Goal: Information Seeking & Learning: Learn about a topic

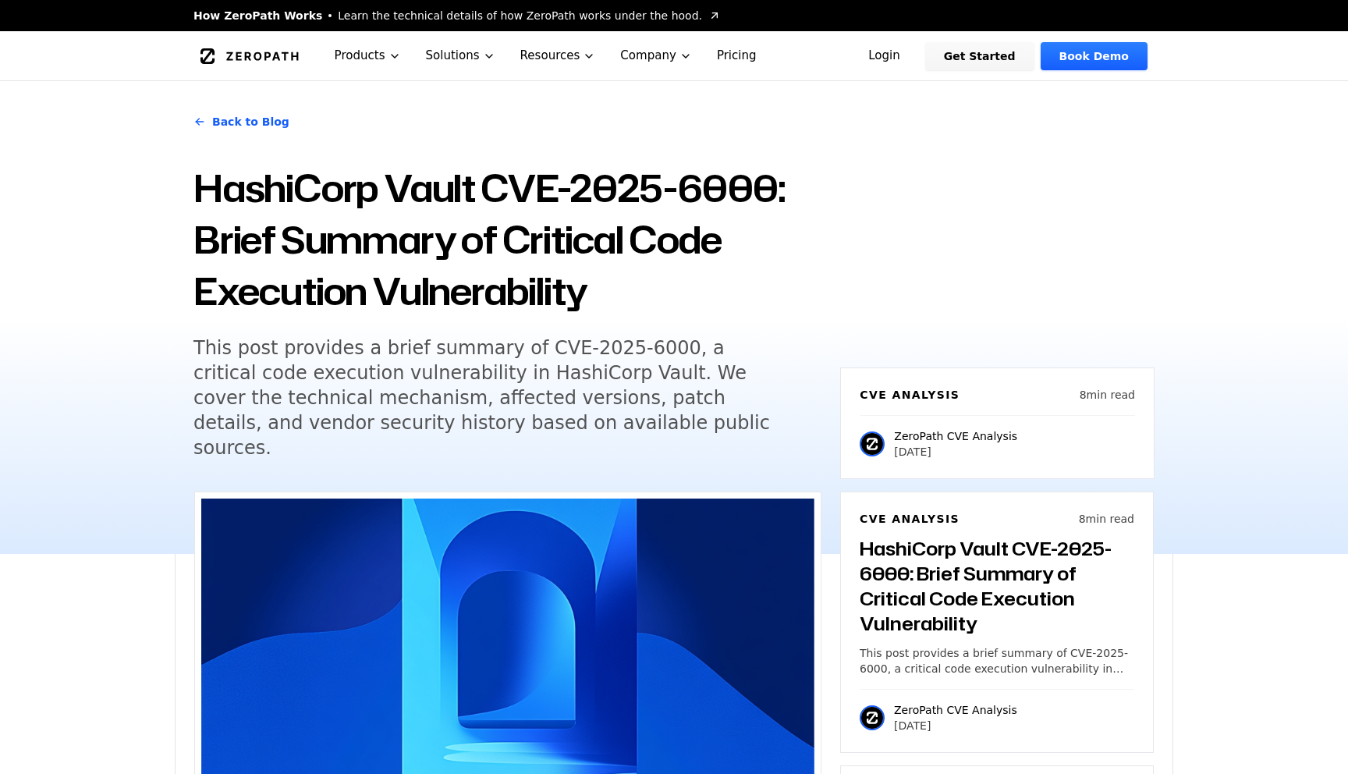
scroll to position [1343, 0]
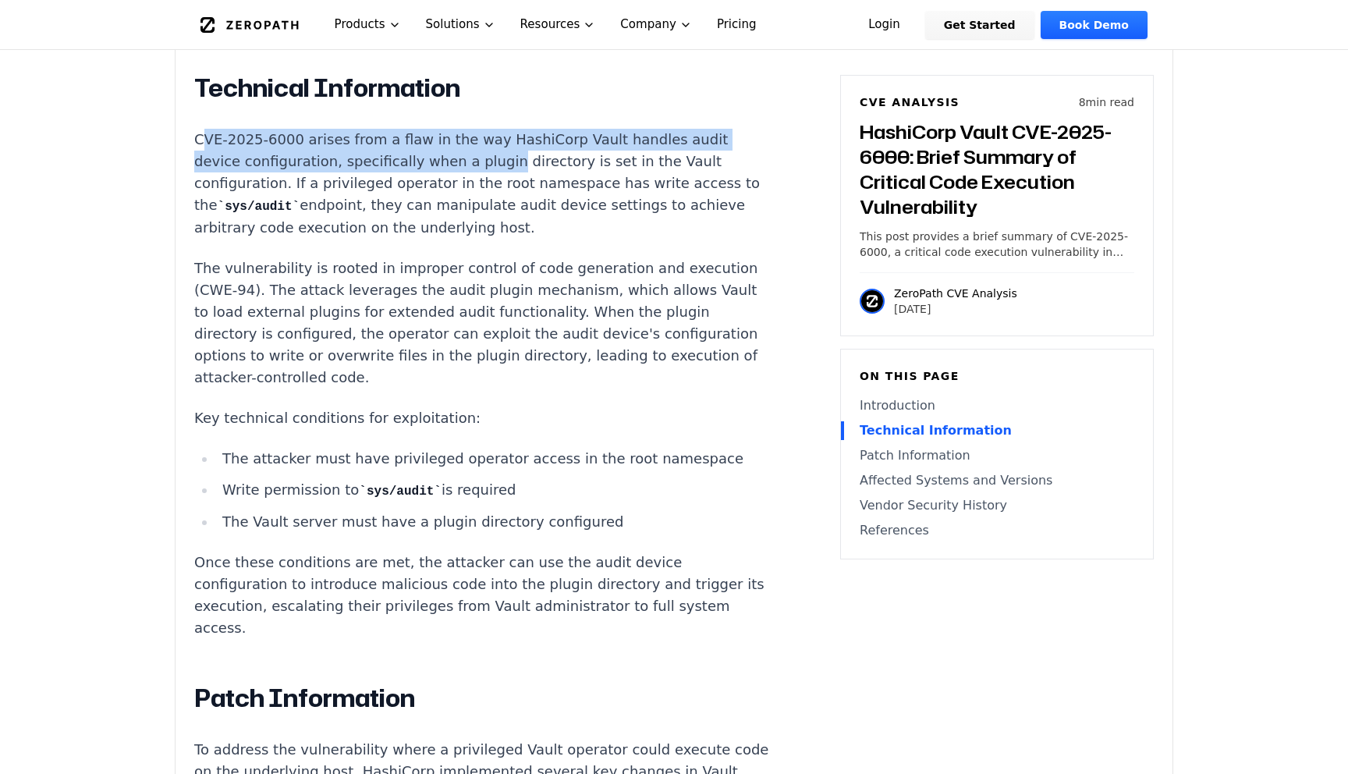
drag, startPoint x: 201, startPoint y: 112, endPoint x: 444, endPoint y: 140, distance: 244.2
click at [443, 140] on p "CVE-2025-6000 arises from a flaw in the way HashiCorp Vault handles audit devic…" at bounding box center [484, 184] width 580 height 110
click at [321, 146] on p "CVE-2025-6000 arises from a flaw in the way HashiCorp Vault handles audit devic…" at bounding box center [484, 184] width 580 height 110
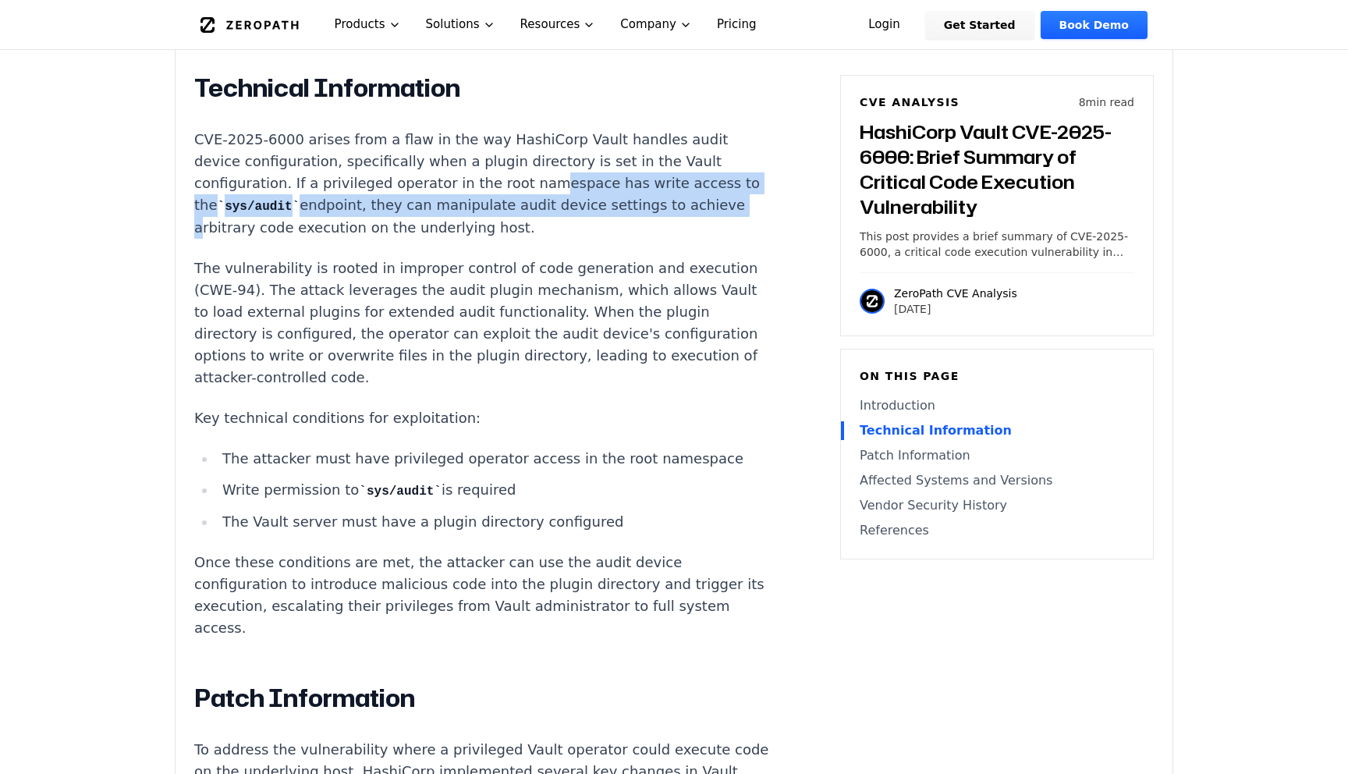
drag, startPoint x: 407, startPoint y: 161, endPoint x: 527, endPoint y: 168, distance: 120.3
click at [527, 169] on p "CVE-2025-6000 arises from a flaw in the way HashiCorp Vault handles audit devic…" at bounding box center [484, 184] width 580 height 110
click at [561, 163] on p "CVE-2025-6000 arises from a flaw in the way HashiCorp Vault handles audit devic…" at bounding box center [484, 184] width 580 height 110
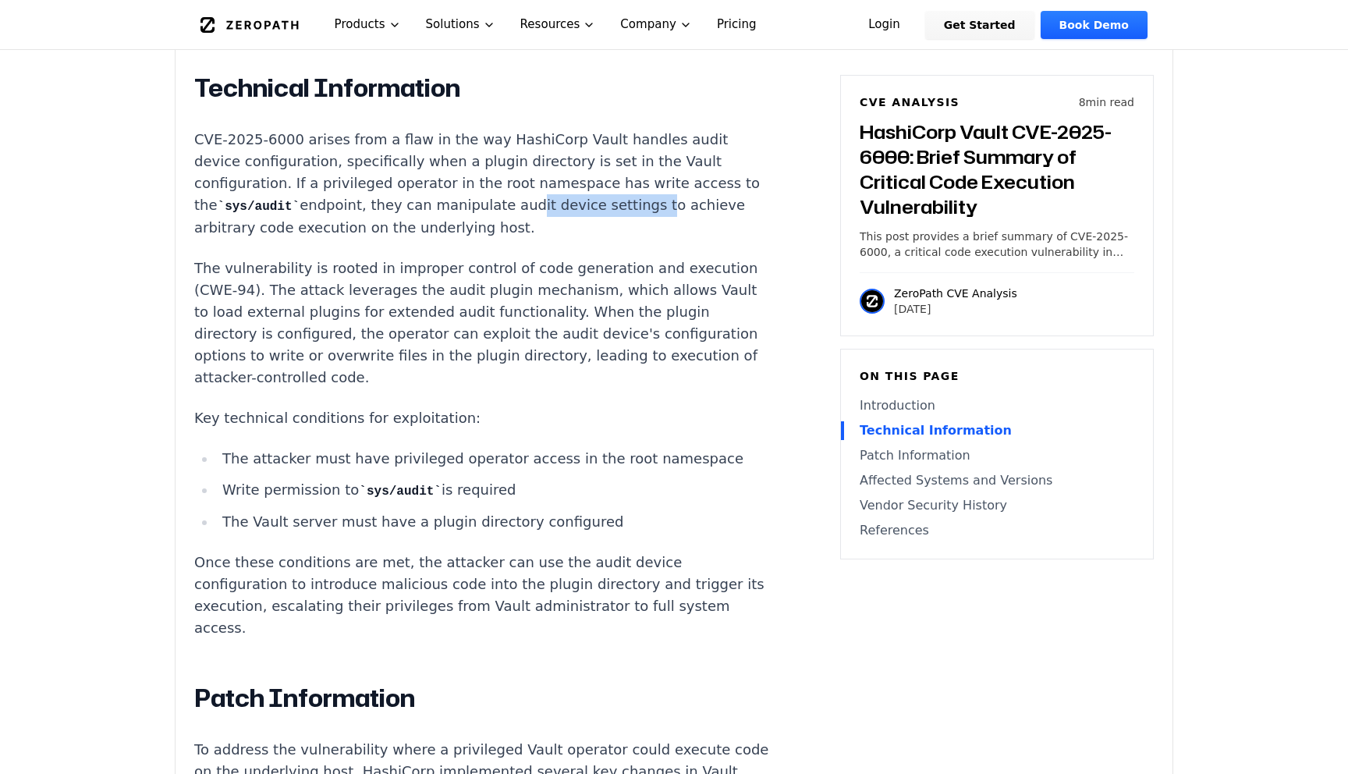
drag, startPoint x: 338, startPoint y: 186, endPoint x: 464, endPoint y: 190, distance: 126.4
click at [464, 190] on p "CVE-2025-6000 arises from a flaw in the way HashiCorp Vault handles audit devic…" at bounding box center [484, 184] width 580 height 110
click at [388, 193] on p "CVE-2025-6000 arises from a flaw in the way HashiCorp Vault handles audit devic…" at bounding box center [484, 184] width 580 height 110
click at [369, 181] on p "CVE-2025-6000 arises from a flaw in the way HashiCorp Vault handles audit devic…" at bounding box center [484, 184] width 580 height 110
drag, startPoint x: 375, startPoint y: 182, endPoint x: 562, endPoint y: 194, distance: 187.5
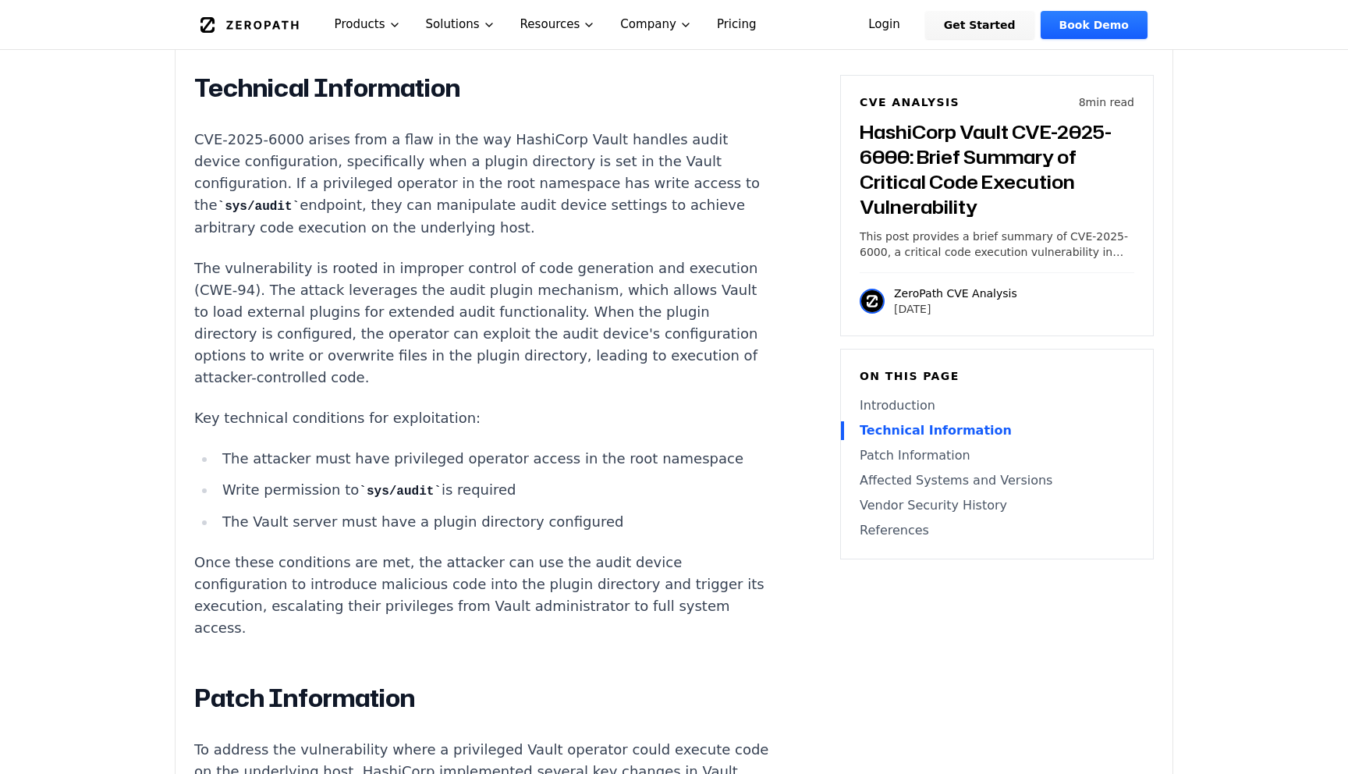
click at [559, 194] on p "CVE-2025-6000 arises from a flaw in the way HashiCorp Vault handles audit devic…" at bounding box center [484, 184] width 580 height 110
click at [508, 183] on p "CVE-2025-6000 arises from a flaw in the way HashiCorp Vault handles audit devic…" at bounding box center [484, 184] width 580 height 110
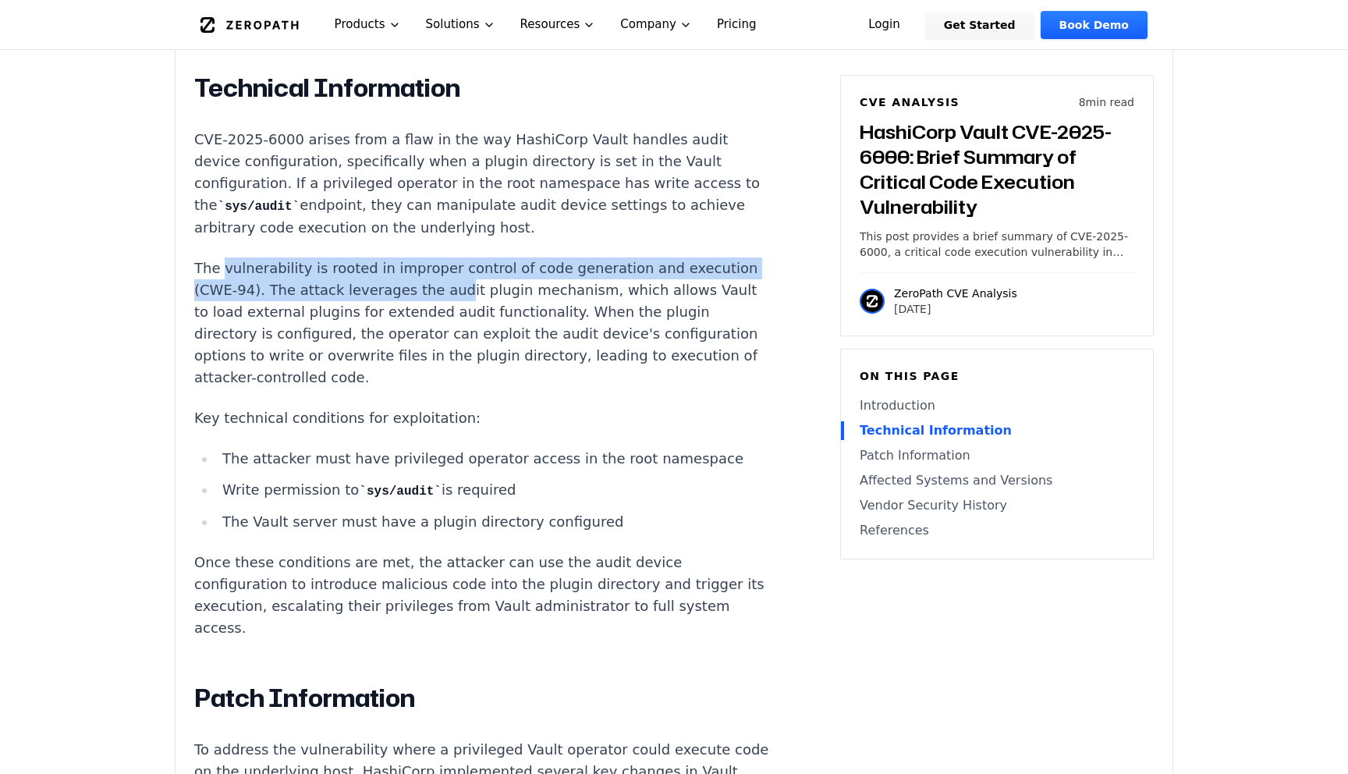
drag, startPoint x: 225, startPoint y: 251, endPoint x: 373, endPoint y: 253, distance: 148.2
click at [372, 257] on p "The vulnerability is rooted in improper control of code generation and executio…" at bounding box center [484, 322] width 580 height 131
click at [346, 257] on p "The vulnerability is rooted in improper control of code generation and executio…" at bounding box center [484, 322] width 580 height 131
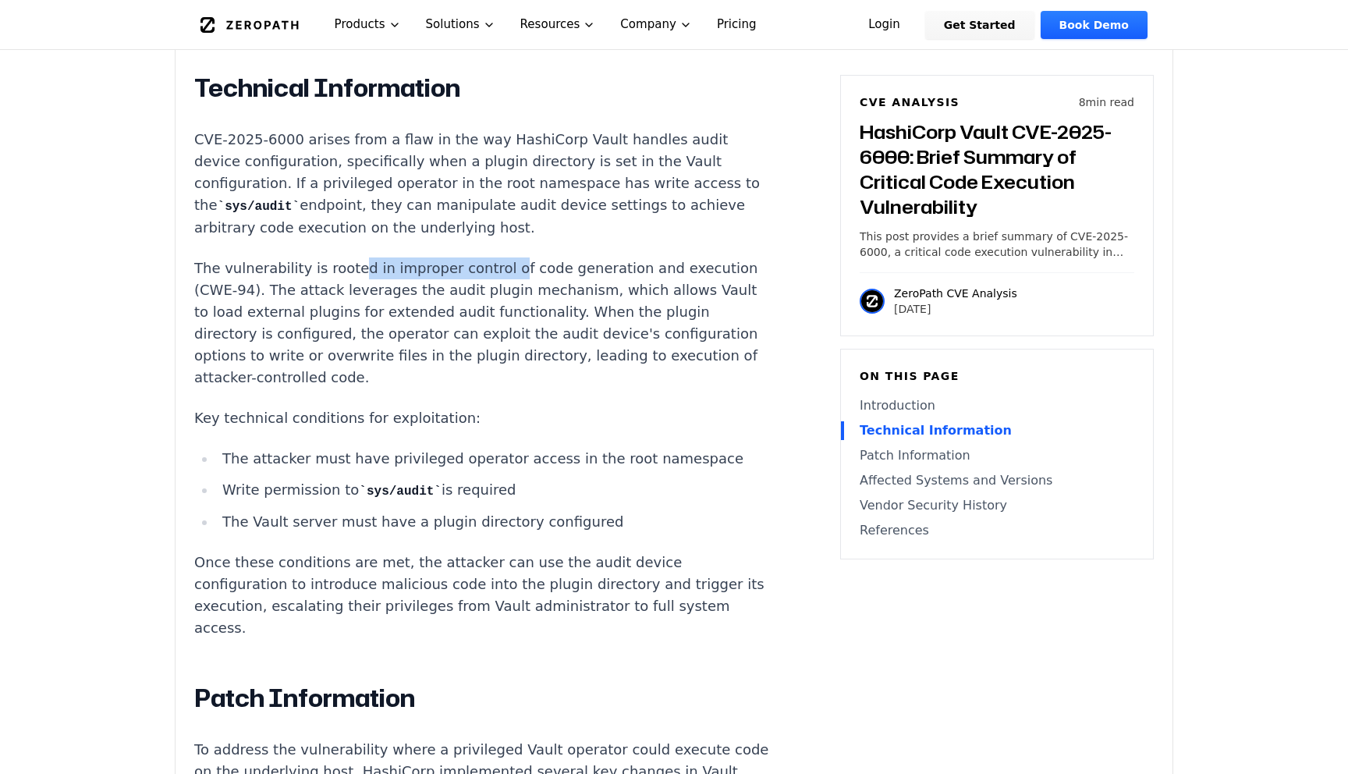
drag, startPoint x: 347, startPoint y: 245, endPoint x: 487, endPoint y: 245, distance: 140.4
click at [487, 257] on p "The vulnerability is rooted in improper control of code generation and executio…" at bounding box center [484, 322] width 580 height 131
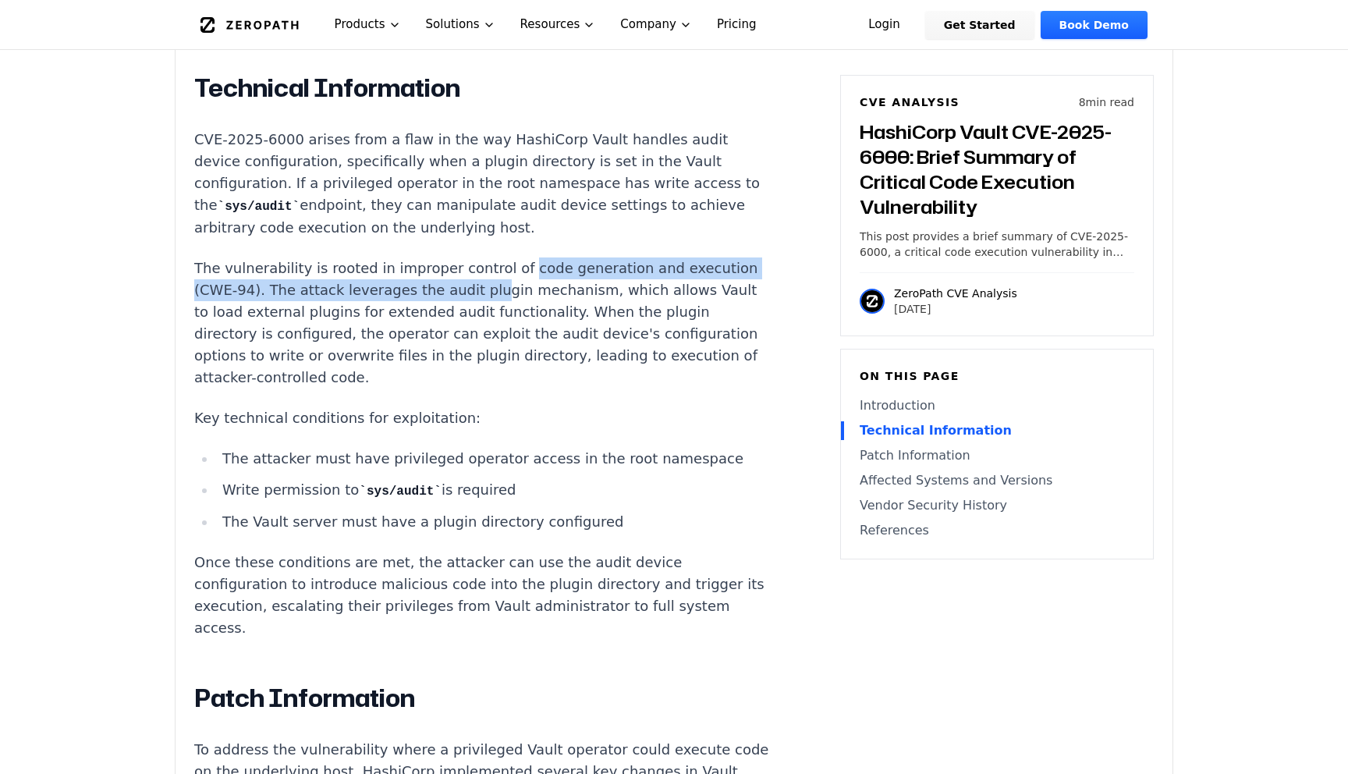
drag, startPoint x: 500, startPoint y: 246, endPoint x: 406, endPoint y: 262, distance: 95.6
click at [406, 263] on p "The vulnerability is rooted in improper control of code generation and executio…" at bounding box center [484, 322] width 580 height 131
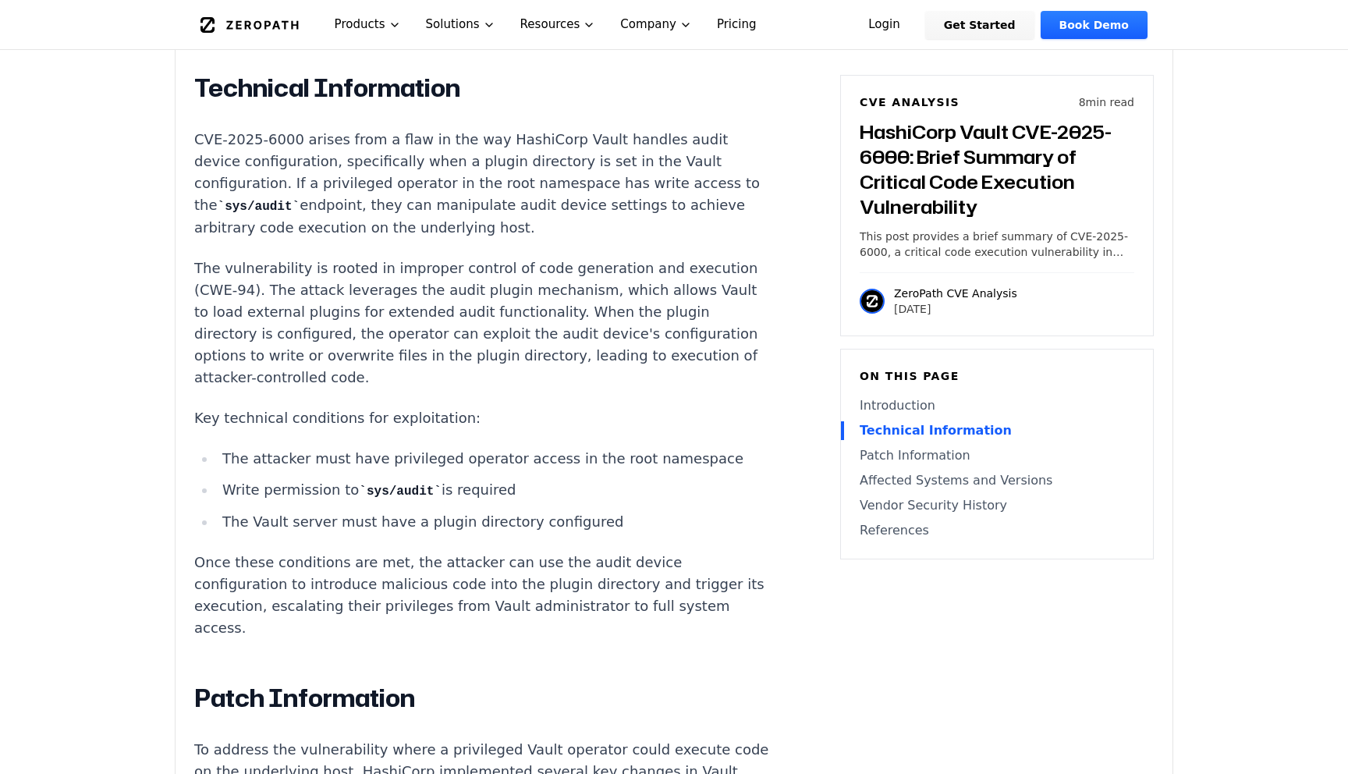
click at [377, 270] on p "The vulnerability is rooted in improper control of code generation and executio…" at bounding box center [484, 322] width 580 height 131
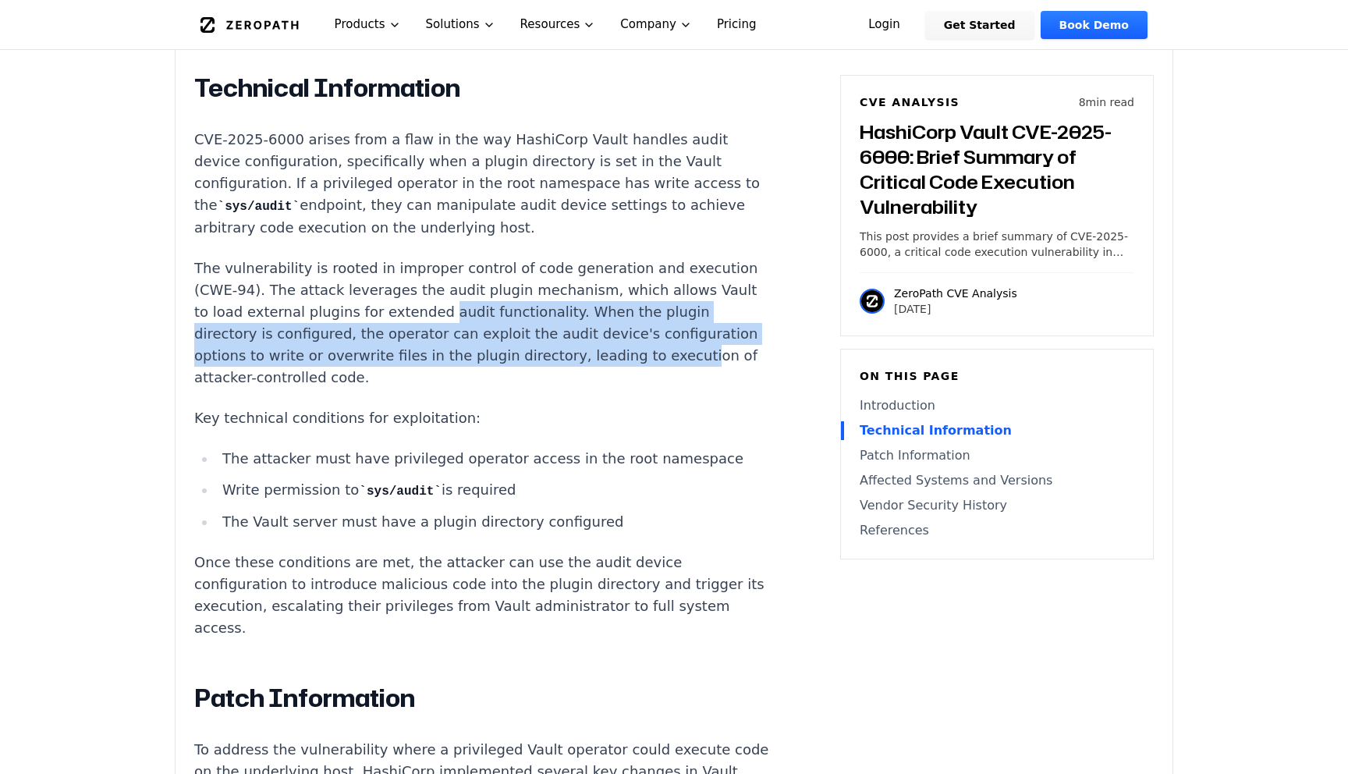
drag, startPoint x: 327, startPoint y: 293, endPoint x: 410, endPoint y: 337, distance: 94.2
click at [410, 337] on p "The vulnerability is rooted in improper control of code generation and executio…" at bounding box center [484, 322] width 580 height 131
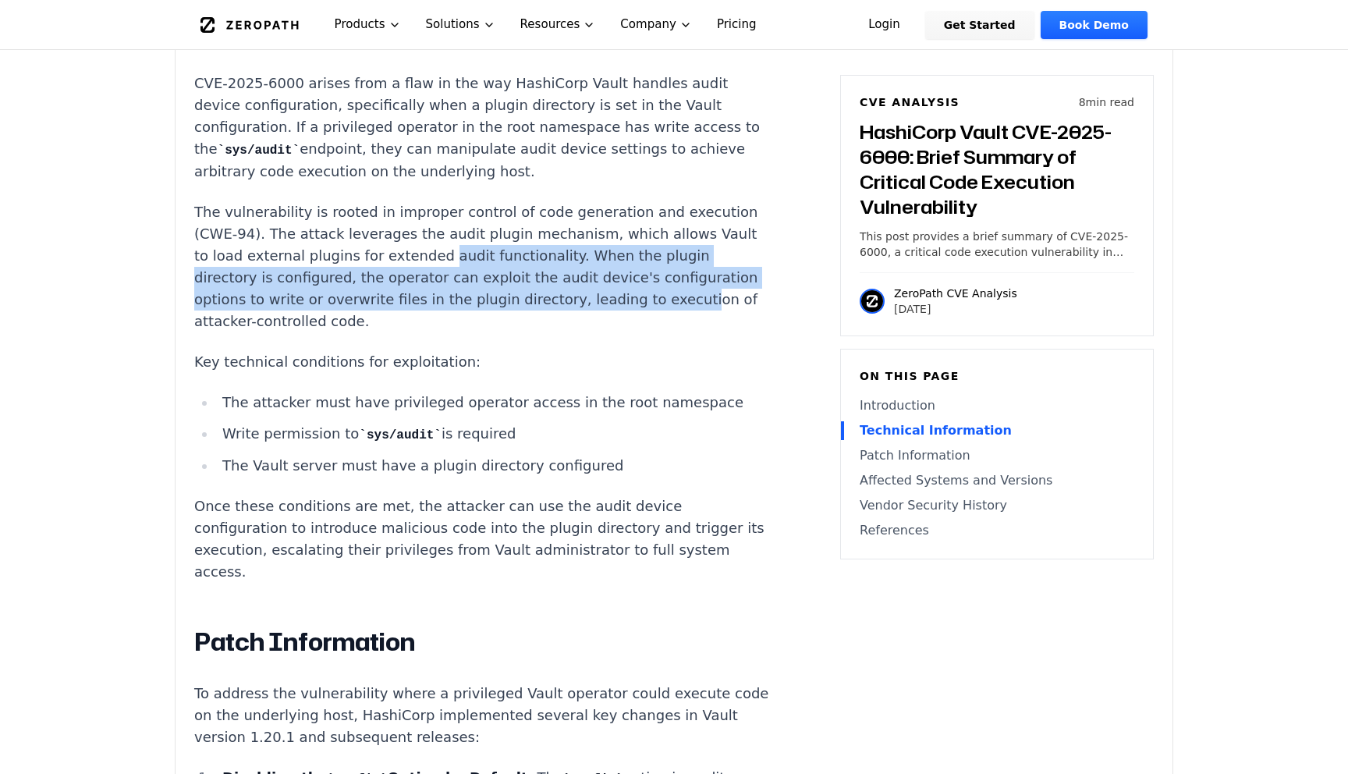
scroll to position [1410, 0]
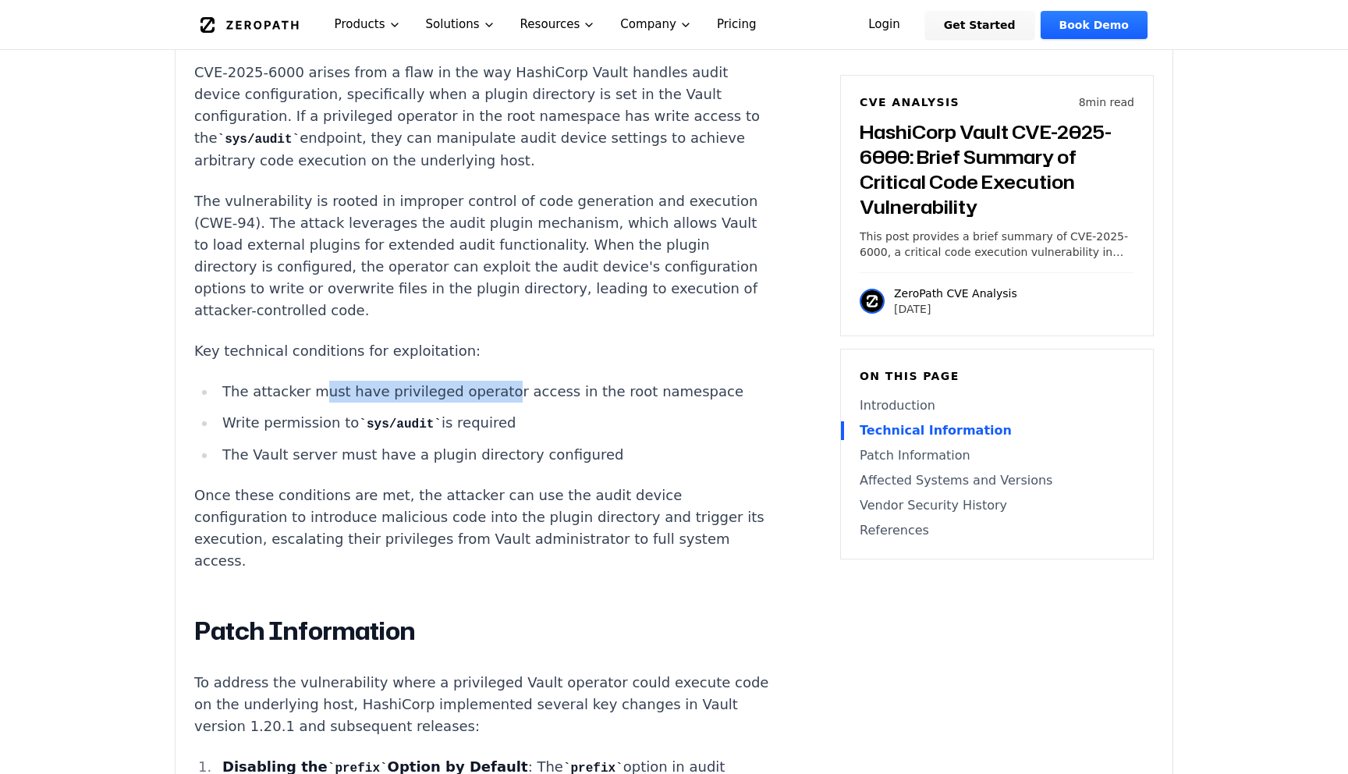
drag, startPoint x: 316, startPoint y: 348, endPoint x: 483, endPoint y: 343, distance: 167.7
click at [483, 381] on li "The attacker must have privileged operator access in the root namespace" at bounding box center [495, 392] width 558 height 22
click at [322, 381] on li "The attacker must have privileged operator access in the root namespace" at bounding box center [495, 392] width 558 height 22
drag, startPoint x: 322, startPoint y: 345, endPoint x: 514, endPoint y: 341, distance: 191.9
click at [514, 381] on li "The attacker must have privileged operator access in the root namespace" at bounding box center [495, 392] width 558 height 22
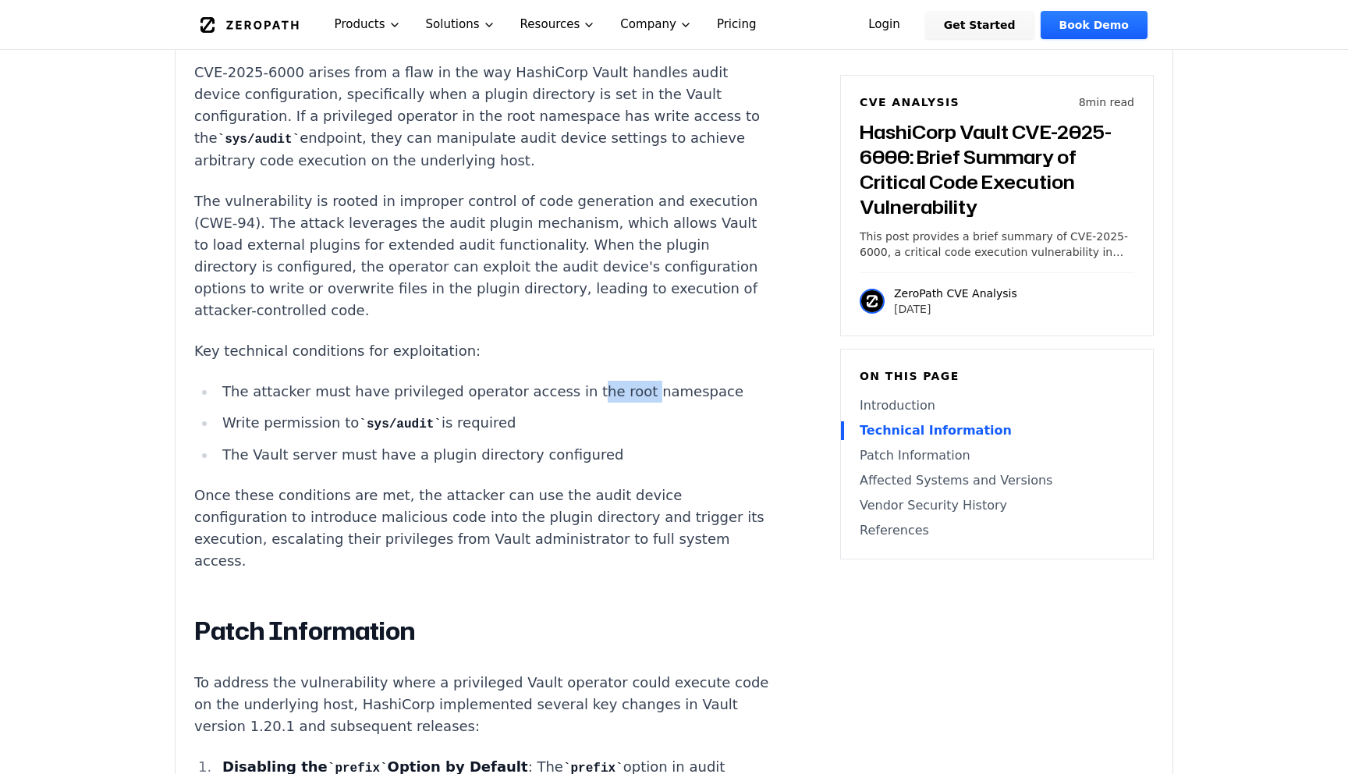
drag, startPoint x: 564, startPoint y: 345, endPoint x: 634, endPoint y: 345, distance: 70.2
click at [629, 381] on li "The attacker must have privileged operator access in the root namespace" at bounding box center [495, 392] width 558 height 22
drag, startPoint x: 298, startPoint y: 379, endPoint x: 459, endPoint y: 374, distance: 160.7
click at [455, 412] on li "Write permission to sys/audit is required" at bounding box center [495, 423] width 558 height 23
drag, startPoint x: 271, startPoint y: 406, endPoint x: 515, endPoint y: 406, distance: 244.1
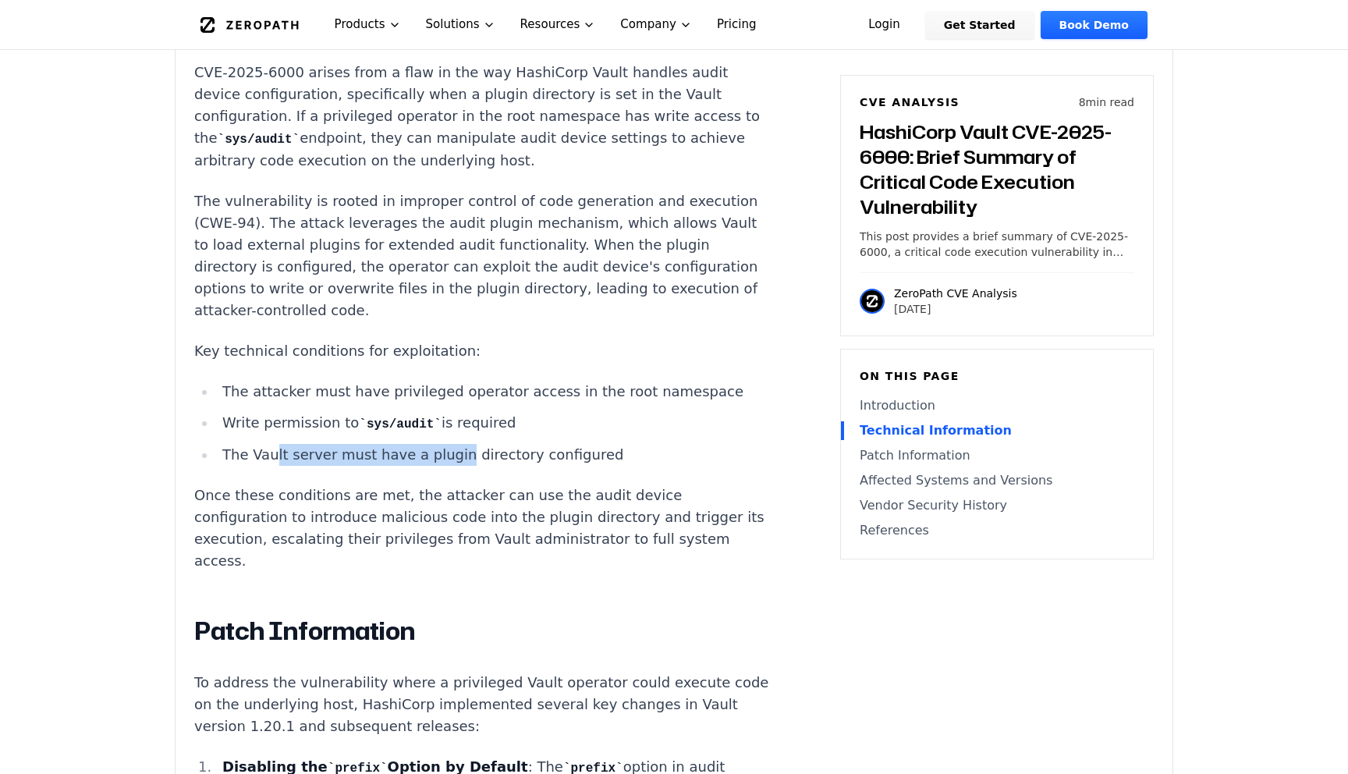
click at [491, 444] on li "The Vault server must have a plugin directory configured" at bounding box center [495, 455] width 558 height 22
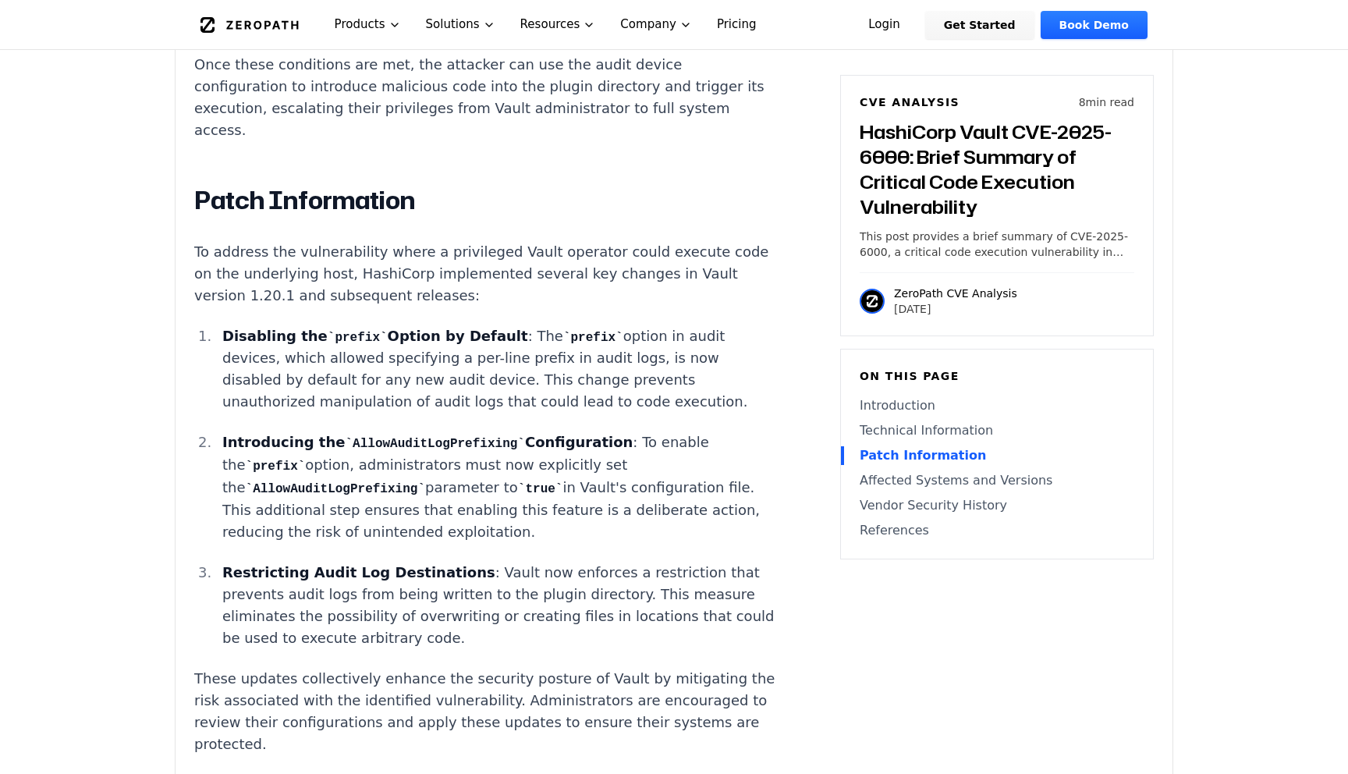
scroll to position [1844, 0]
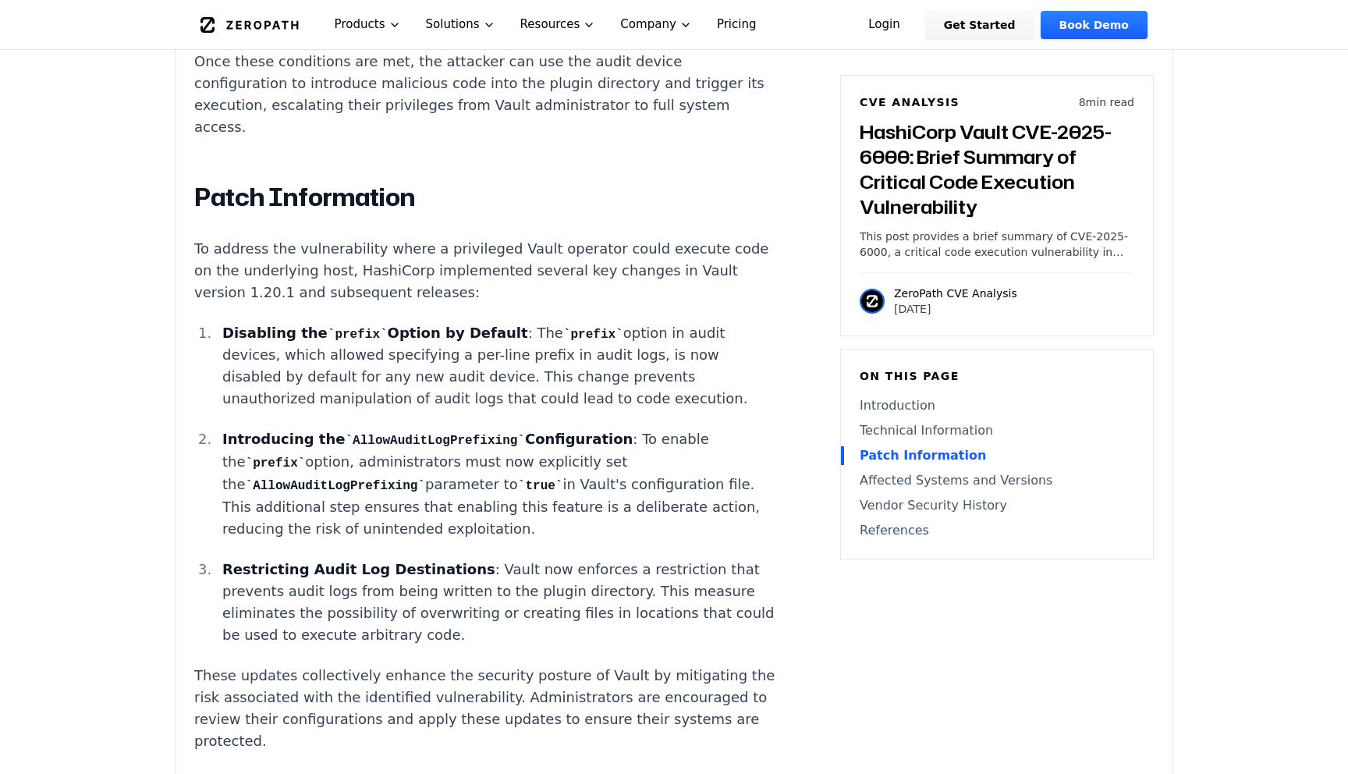
click at [284, 244] on div "Introduction A privileged Vault operator can achieve host-level code execution …" at bounding box center [484, 441] width 580 height 2369
drag, startPoint x: 306, startPoint y: 259, endPoint x: 493, endPoint y: 260, distance: 187.2
click at [493, 322] on p "Disabling the prefix Option by Default : The prefix option in audit devices, wh…" at bounding box center [498, 366] width 552 height 88
drag, startPoint x: 293, startPoint y: 372, endPoint x: 549, endPoint y: 370, distance: 255.8
click at [547, 430] on strong "Introducing the AllowAuditLogPrefixing Configuration" at bounding box center [427, 438] width 410 height 16
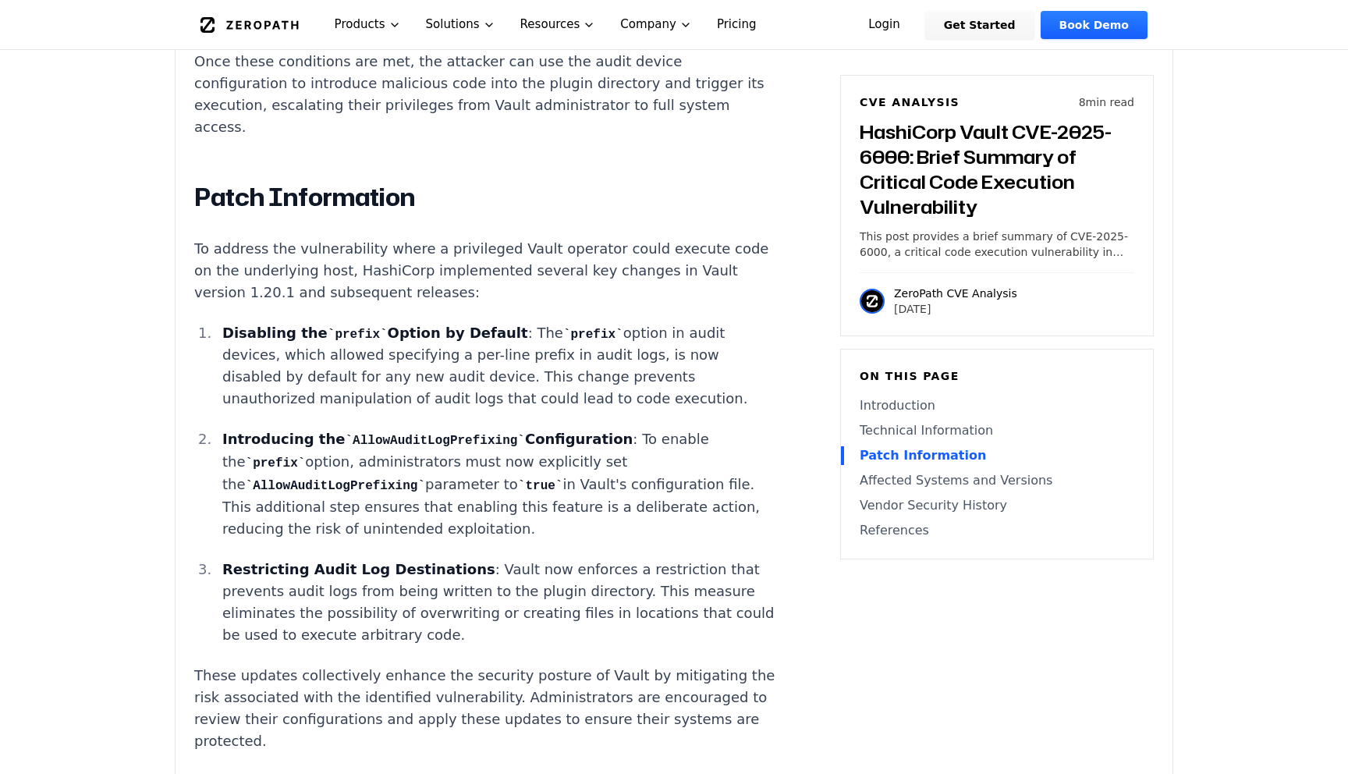
click at [484, 428] on p "Introducing the AllowAuditLogPrefixing Configuration : To enable the prefix opt…" at bounding box center [498, 484] width 552 height 112
drag, startPoint x: 321, startPoint y: 390, endPoint x: 554, endPoint y: 391, distance: 232.4
click at [554, 428] on p "Introducing the AllowAuditLogPrefixing Configuration : To enable the prefix opt…" at bounding box center [498, 484] width 552 height 112
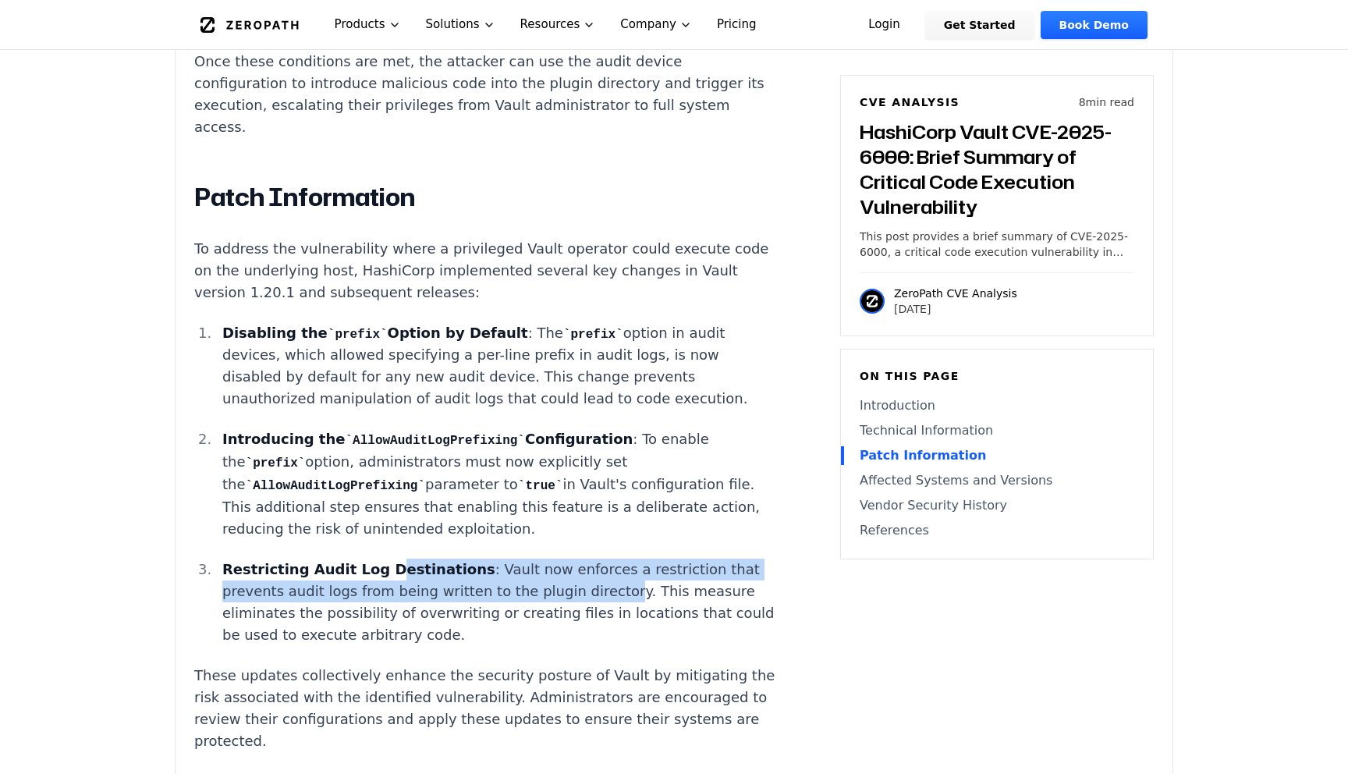
drag, startPoint x: 368, startPoint y: 484, endPoint x: 549, endPoint y: 485, distance: 180.9
click at [546, 558] on p "Restricting Audit Log Destinations : Vault now enforces a restriction that prev…" at bounding box center [498, 601] width 552 height 87
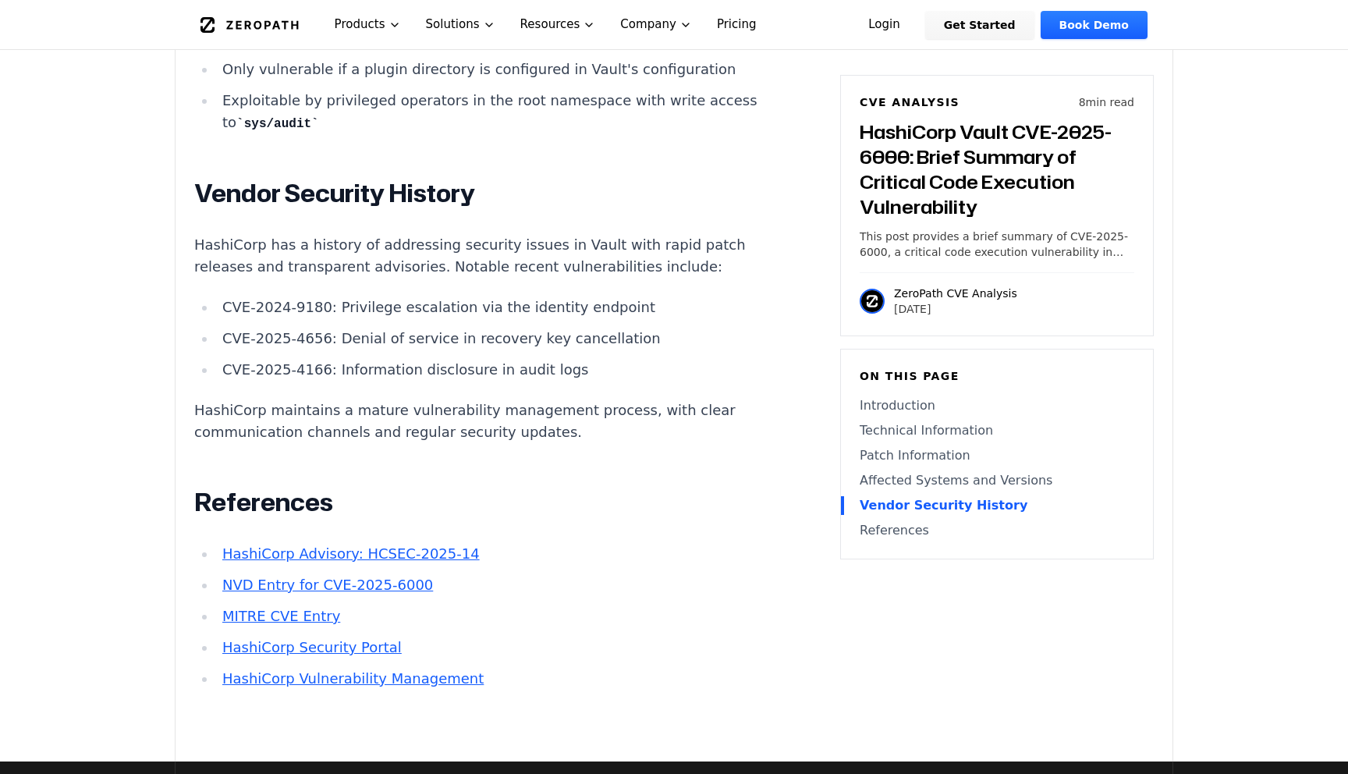
scroll to position [2774, 0]
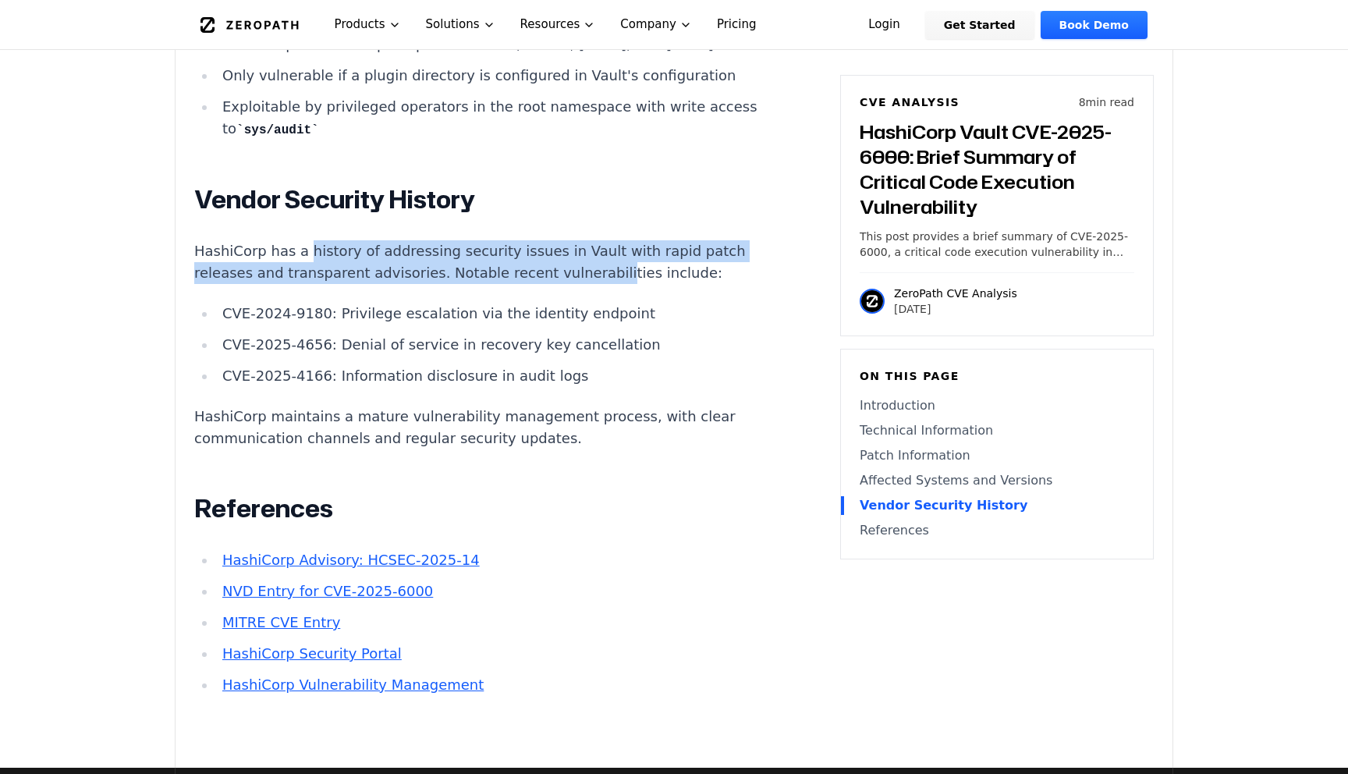
drag, startPoint x: 299, startPoint y: 165, endPoint x: 505, endPoint y: 166, distance: 205.9
click at [504, 240] on p "HashiCorp has a history of addressing security issues in Vault with rapid patch…" at bounding box center [484, 262] width 580 height 44
click at [494, 240] on p "HashiCorp has a history of addressing security issues in Vault with rapid patch…" at bounding box center [484, 262] width 580 height 44
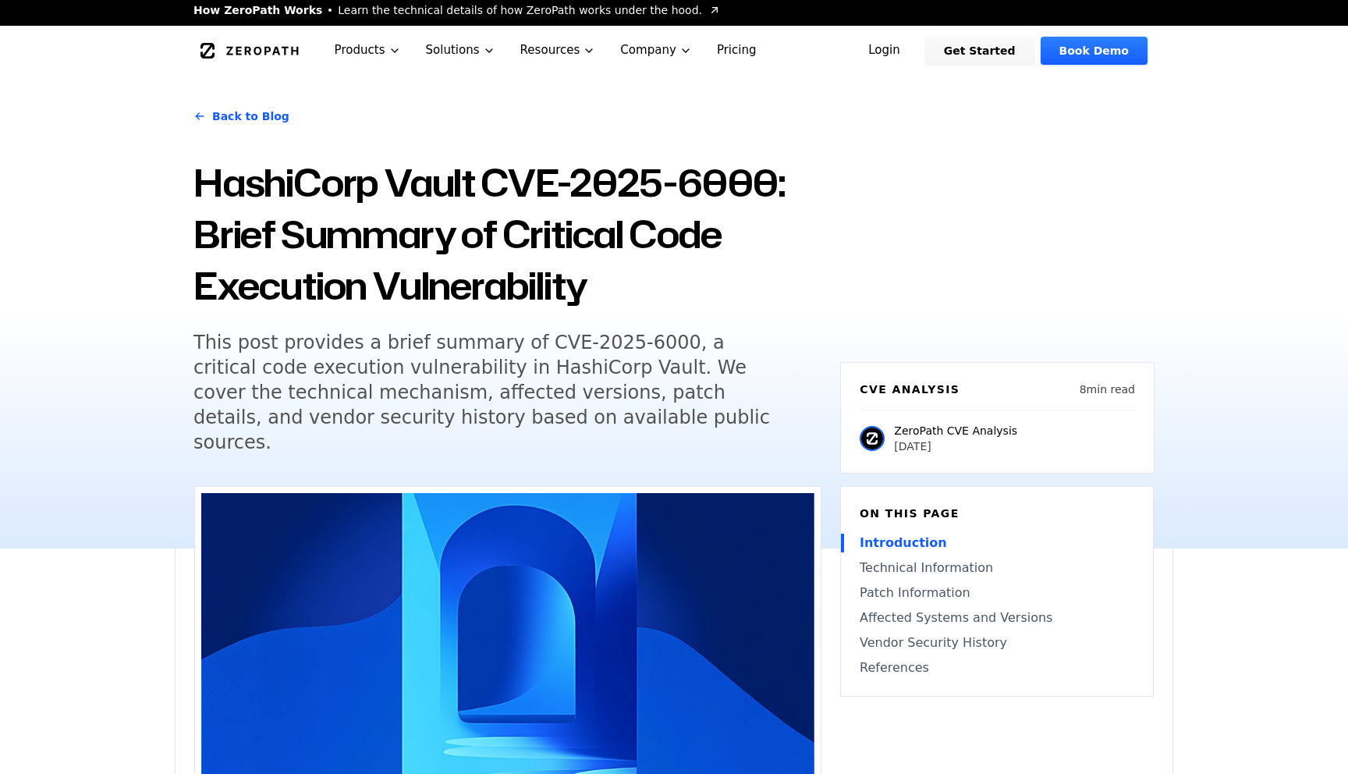
scroll to position [0, 0]
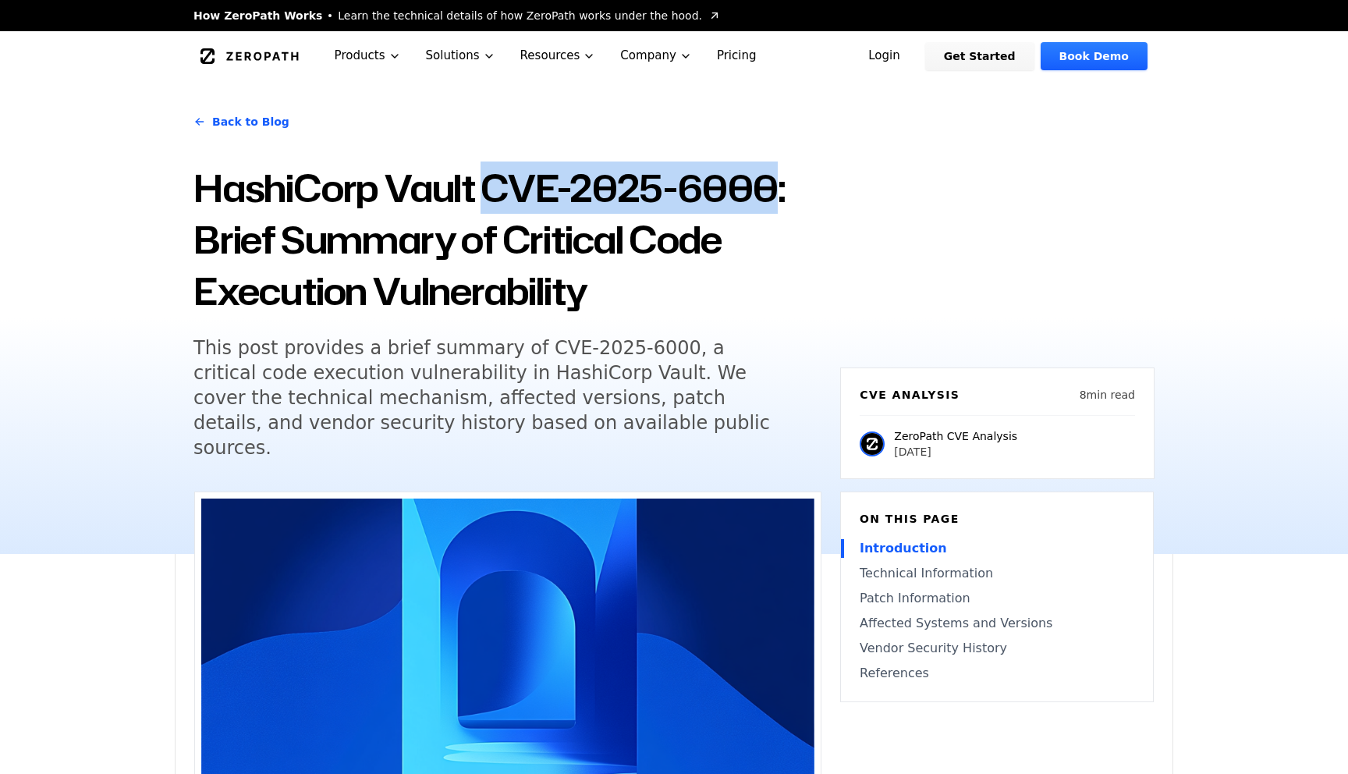
drag, startPoint x: 482, startPoint y: 191, endPoint x: 771, endPoint y: 191, distance: 289.3
click at [771, 191] on h1 "HashiCorp Vault CVE-2025-6000: Brief Summary of Critical Code Execution Vulnera…" at bounding box center [507, 239] width 628 height 154
copy h1 "CVE-2025-6000"
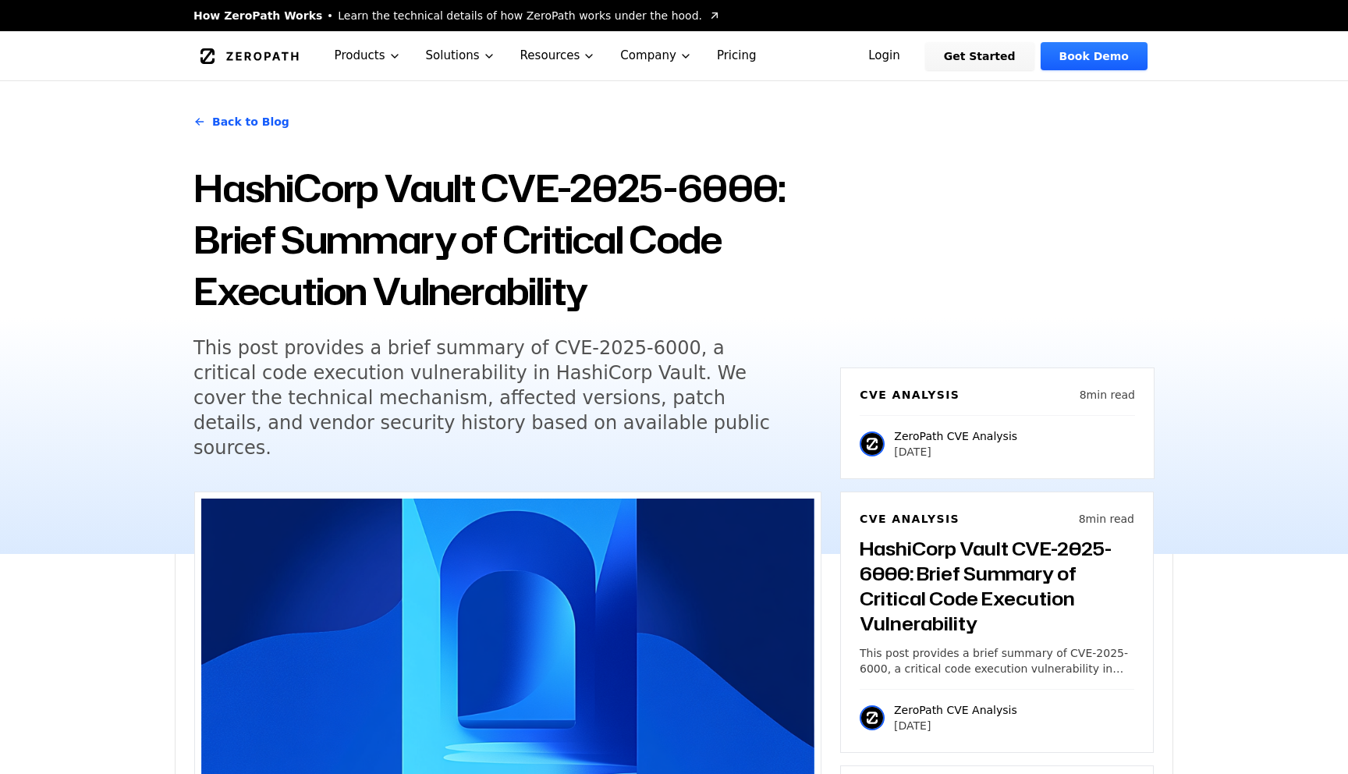
scroll to position [1047, 0]
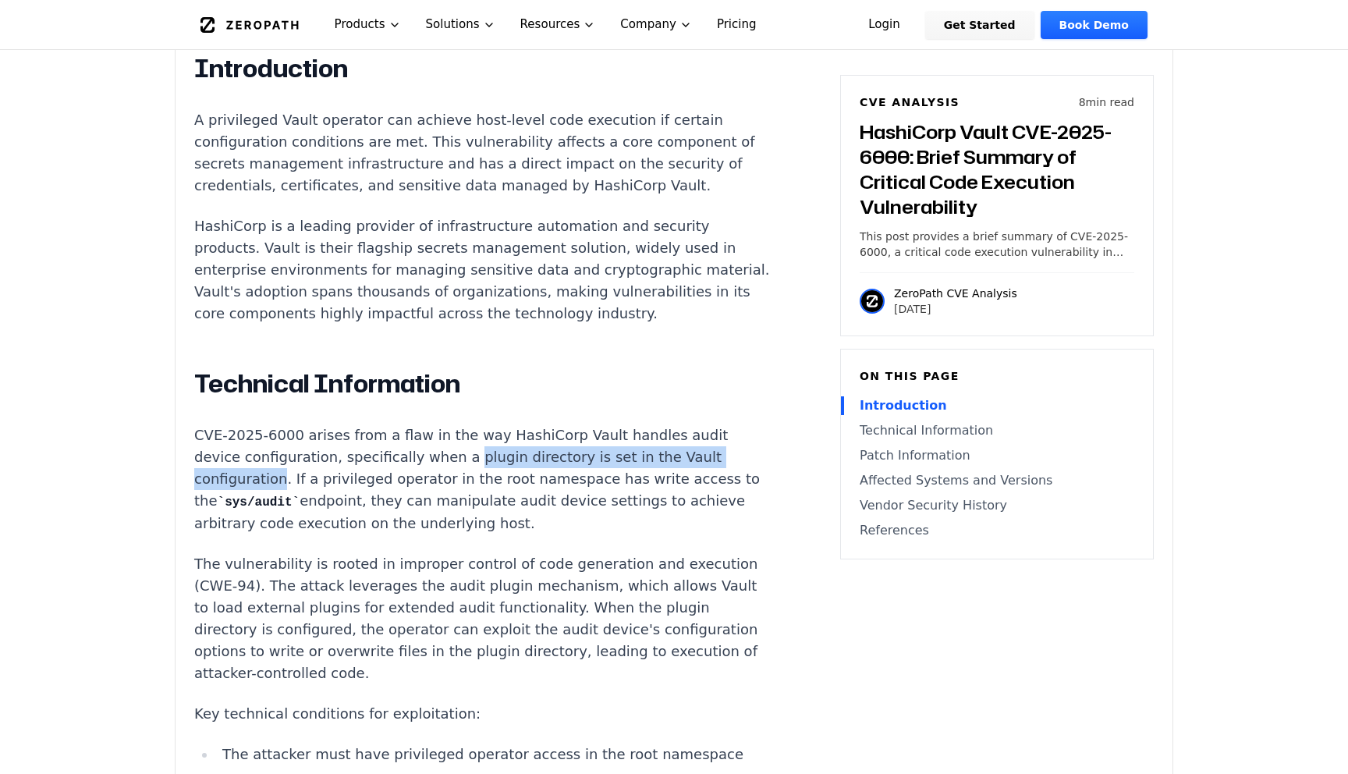
drag, startPoint x: 406, startPoint y: 430, endPoint x: 696, endPoint y: 436, distance: 290.2
click at [696, 436] on p "CVE-2025-6000 arises from a flaw in the way HashiCorp Vault handles audit devic…" at bounding box center [484, 479] width 580 height 110
copy p "plugin directory is set in the Vault configuration"
